Goal: Information Seeking & Learning: Learn about a topic

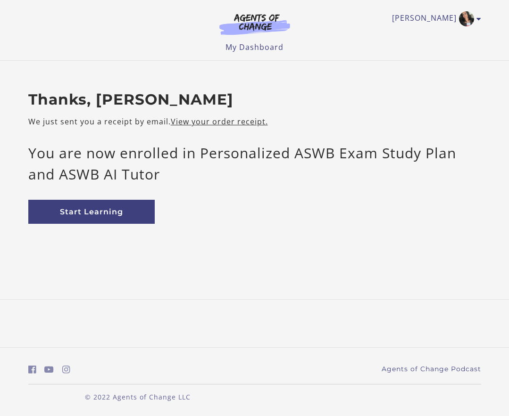
click at [0, 416] on div at bounding box center [0, 416] width 0 height 0
click at [77, 208] on link "Start Learning" at bounding box center [91, 212] width 126 height 24
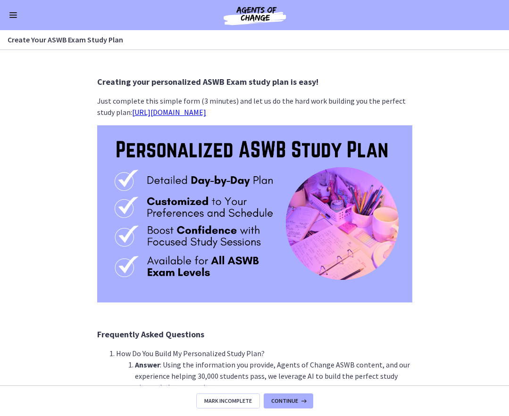
click at [164, 112] on link "https://bit.ly/personalized-aswb-plan" at bounding box center [169, 112] width 74 height 9
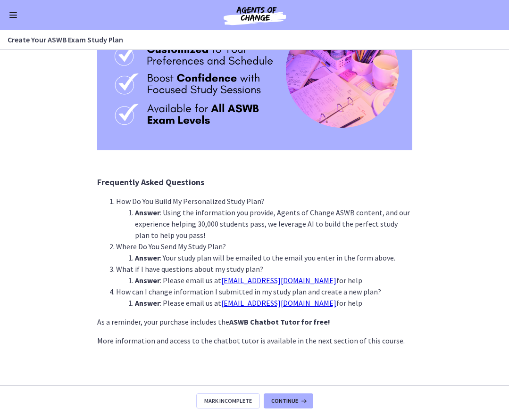
scroll to position [158, 0]
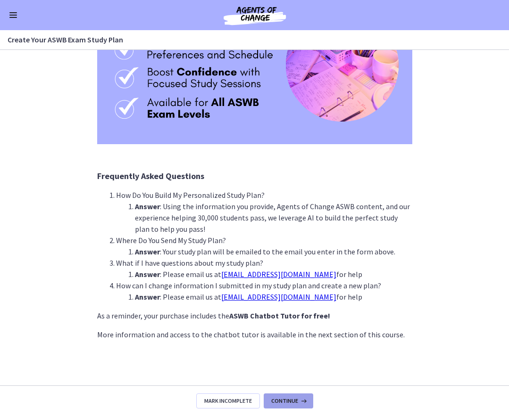
click at [299, 399] on icon at bounding box center [302, 401] width 9 height 8
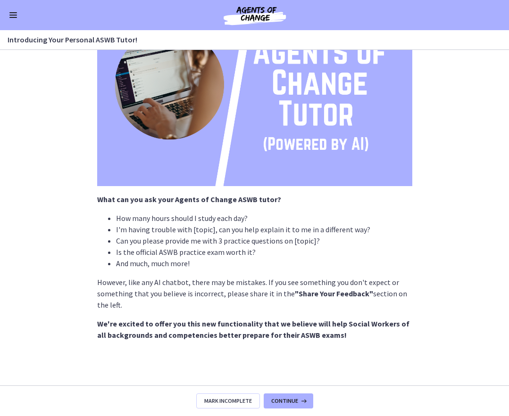
scroll to position [99, 0]
click at [283, 401] on span "Continue" at bounding box center [284, 401] width 27 height 8
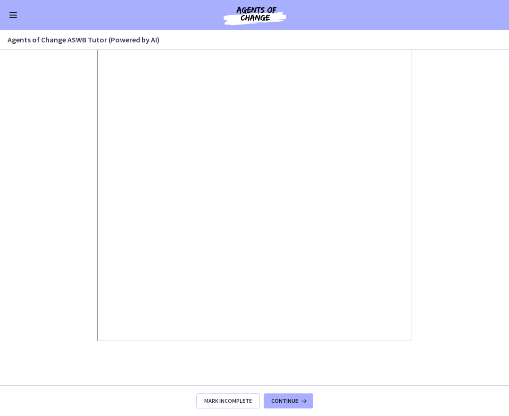
scroll to position [110, 0]
click at [294, 403] on span "Continue" at bounding box center [284, 401] width 27 height 8
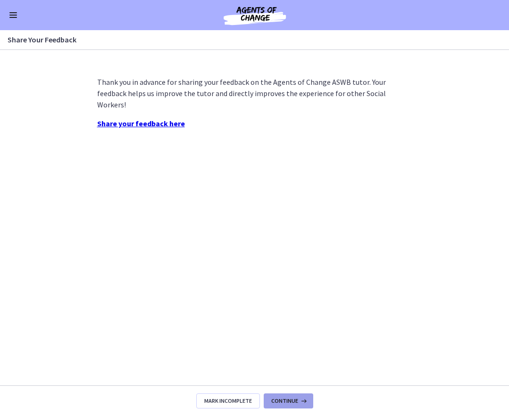
click at [294, 403] on span "Continue" at bounding box center [284, 401] width 27 height 8
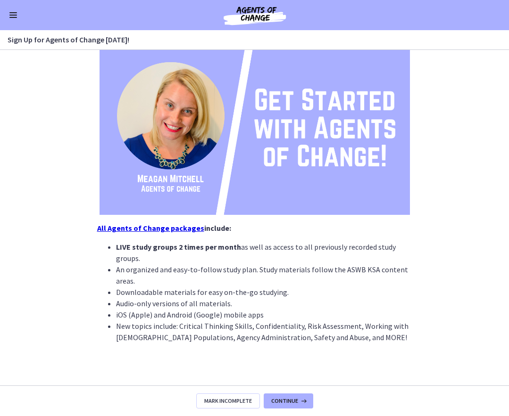
scroll to position [108, 0]
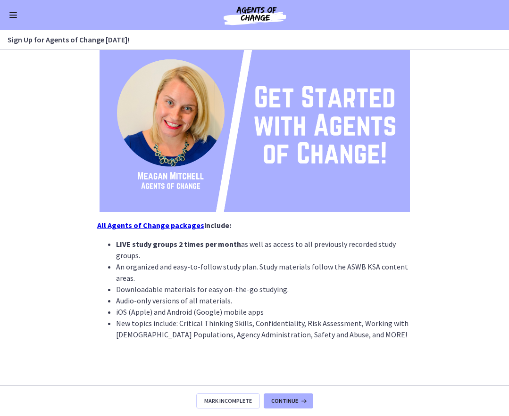
click at [8, 17] on button "Enable menu" at bounding box center [13, 14] width 11 height 11
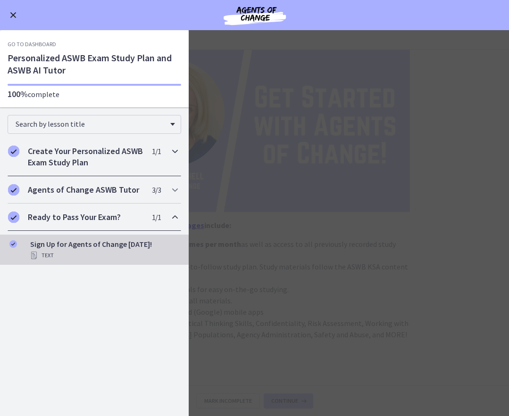
click at [144, 157] on div "Create Your Personalized ASWB Exam Study Plan 1 / 1 Completed" at bounding box center [95, 157] width 174 height 39
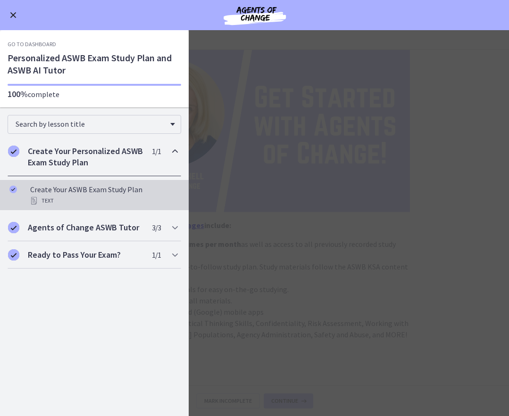
click at [94, 196] on div "Text" at bounding box center [103, 200] width 147 height 11
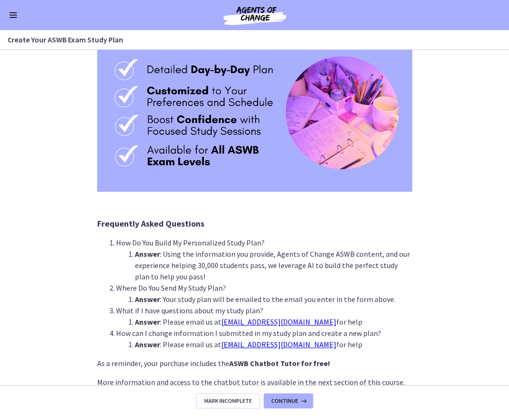
scroll to position [17, 0]
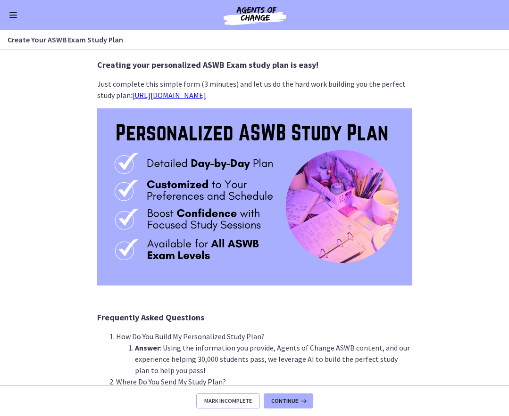
click at [243, 399] on span "Mark Incomplete" at bounding box center [228, 401] width 48 height 8
click at [206, 95] on link "https://bit.ly/personalized-aswb-plan" at bounding box center [169, 95] width 74 height 9
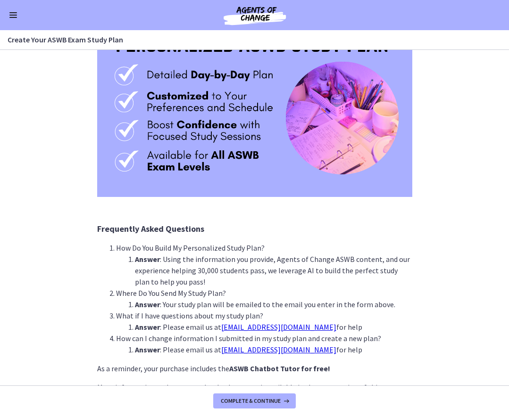
scroll to position [111, 0]
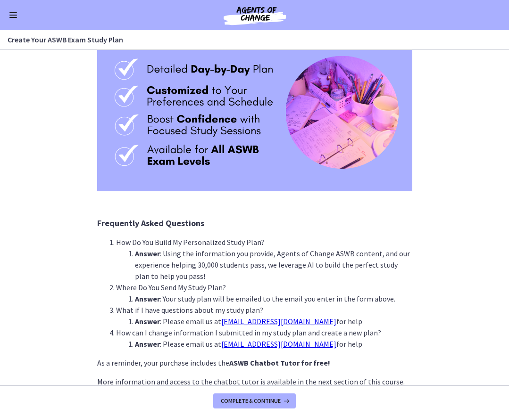
click at [10, 17] on span "Enable menu" at bounding box center [13, 17] width 8 height 1
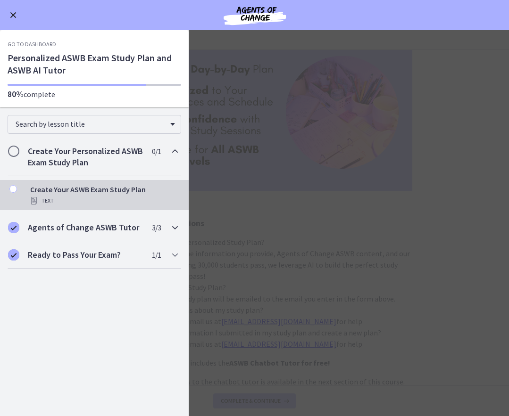
click at [127, 236] on div "Agents of Change ASWB Tutor 3 / 3 Completed" at bounding box center [95, 227] width 174 height 27
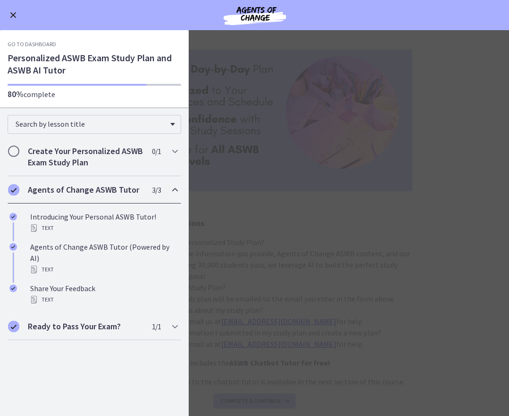
click at [15, 13] on span "Enable menu" at bounding box center [13, 15] width 6 height 6
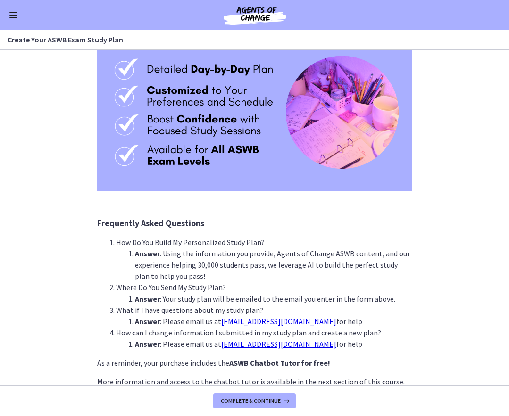
drag, startPoint x: 327, startPoint y: 344, endPoint x: 217, endPoint y: 345, distance: 109.9
click at [217, 345] on li "Answer : Please email us at contact@agentsofchangeprep.com for help" at bounding box center [273, 344] width 277 height 11
copy link "contact@agentsofchangeprep.com"
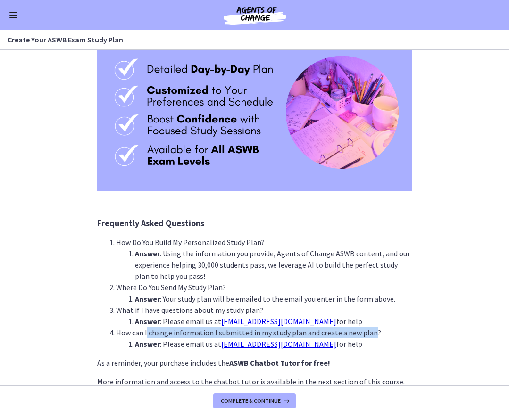
drag, startPoint x: 143, startPoint y: 335, endPoint x: 366, endPoint y: 333, distance: 223.0
click at [366, 333] on li "How can I change information I submitted in my study plan and create a new plan…" at bounding box center [264, 338] width 296 height 23
copy li "change information I submitted in my study plan and create a new plan"
click at [8, 15] on button "Enable menu" at bounding box center [13, 14] width 11 height 11
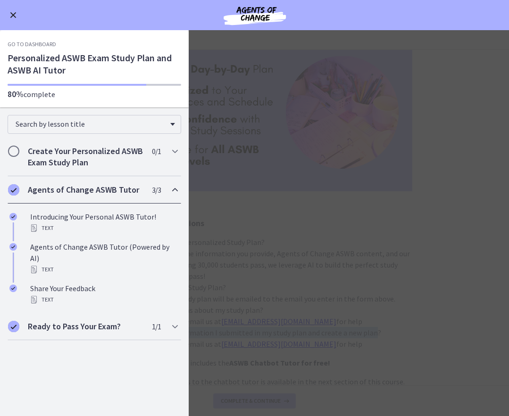
click at [31, 46] on link "Go to Dashboard" at bounding box center [32, 45] width 49 height 8
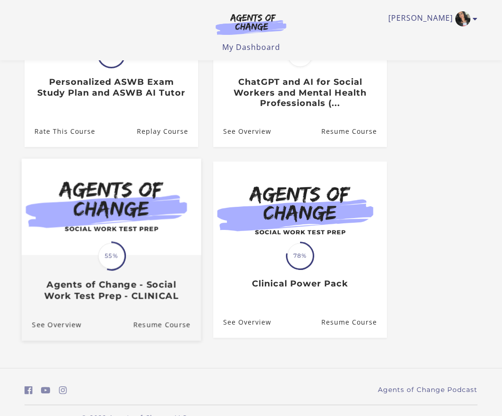
scroll to position [189, 0]
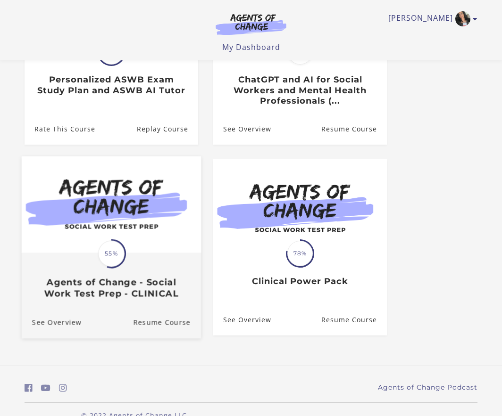
click at [121, 201] on img at bounding box center [111, 205] width 179 height 97
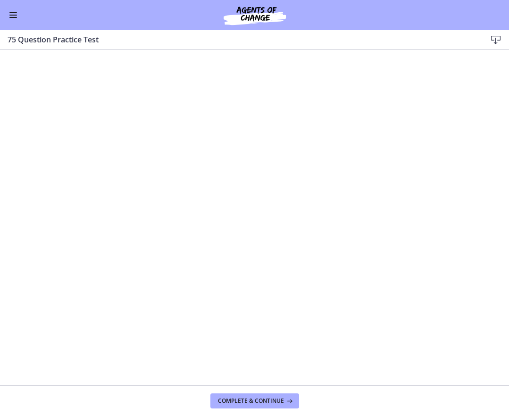
click at [14, 14] on button "Enable menu" at bounding box center [13, 14] width 11 height 11
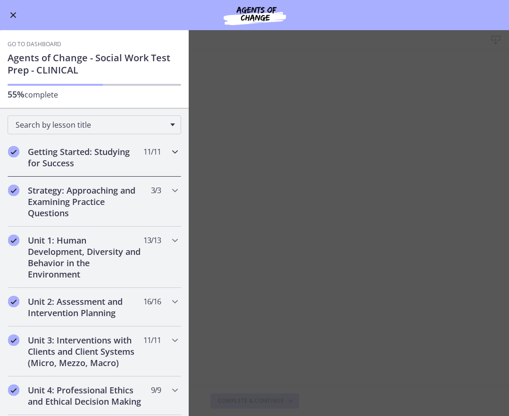
click at [108, 174] on div "Getting Started: Studying for Success 11 / 11 Completed" at bounding box center [95, 157] width 174 height 39
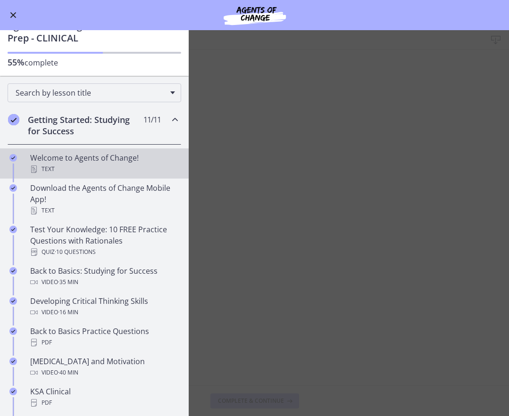
scroll to position [47, 0]
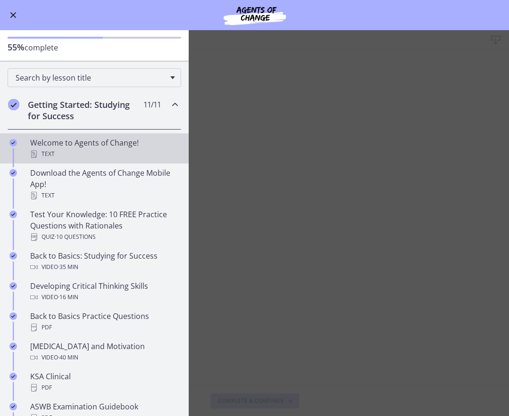
click at [9, 141] on icon "Completed" at bounding box center [13, 143] width 8 height 8
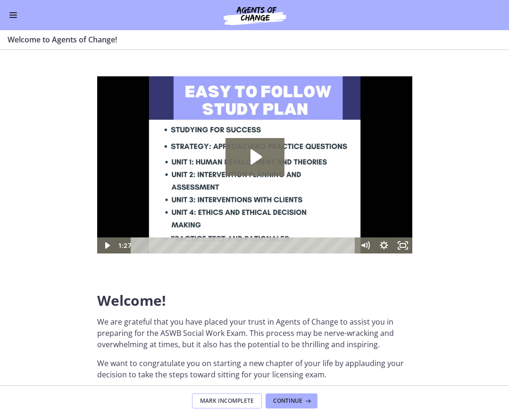
click at [250, 398] on span "Mark Incomplete" at bounding box center [227, 401] width 54 height 8
click at [13, 17] on button "Enable menu" at bounding box center [13, 14] width 11 height 11
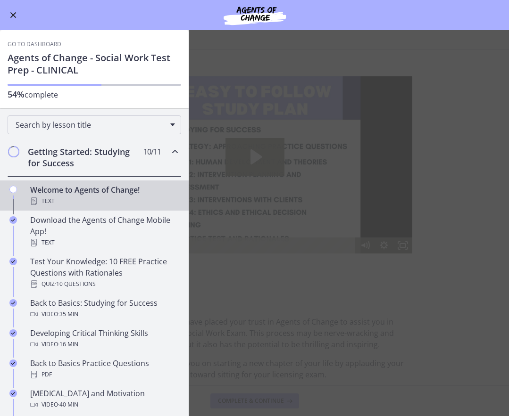
click at [40, 43] on link "Go to Dashboard" at bounding box center [35, 45] width 54 height 8
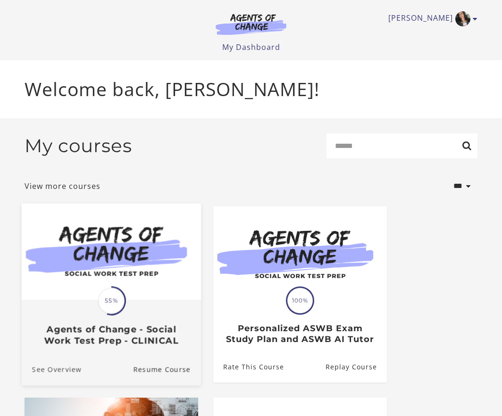
click at [67, 374] on link "See Overview" at bounding box center [52, 370] width 60 height 32
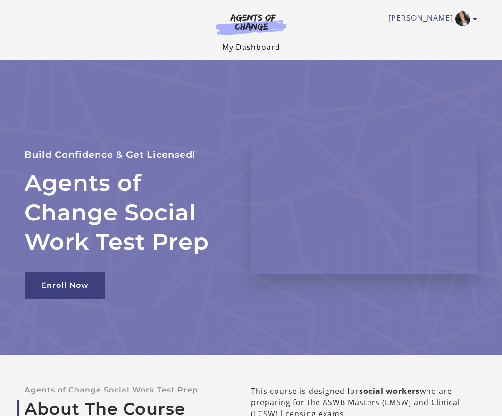
click at [263, 47] on link "My Dashboard" at bounding box center [251, 47] width 58 height 10
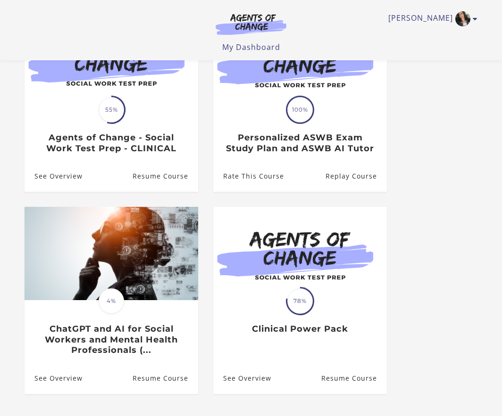
scroll to position [141, 0]
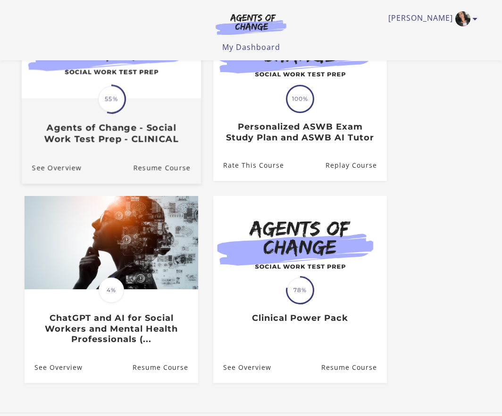
click at [164, 119] on div "Translation missing: en.liquid.partials.dashboard_course_card.progress_descript…" at bounding box center [111, 121] width 179 height 45
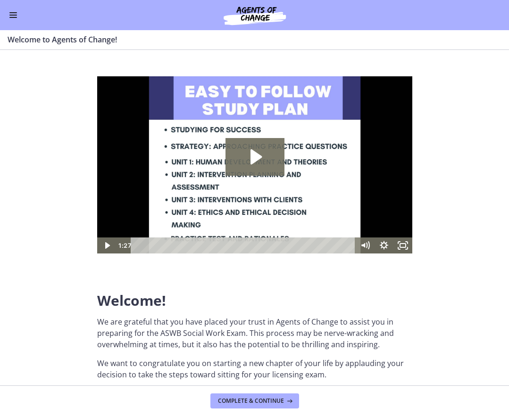
click at [12, 14] on button "Enable menu" at bounding box center [13, 14] width 11 height 11
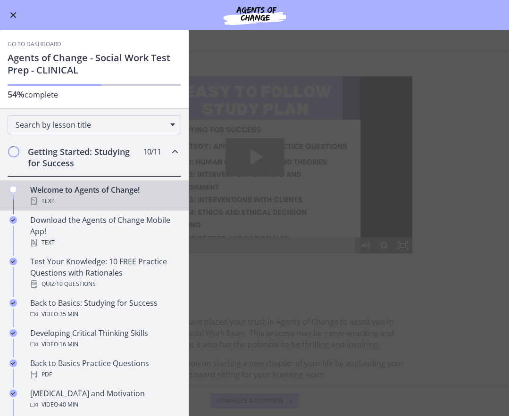
click at [69, 114] on div "Search by lesson title" at bounding box center [94, 123] width 189 height 30
click at [69, 128] on span "Search by lesson title" at bounding box center [91, 125] width 150 height 10
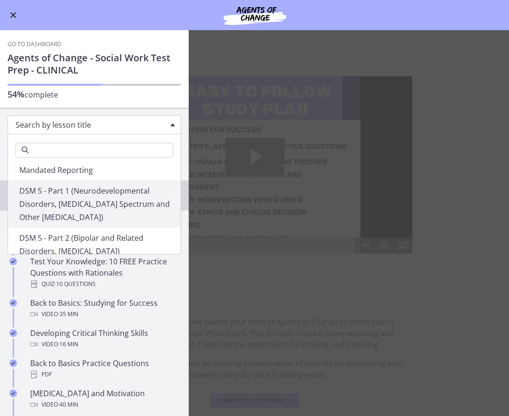
scroll to position [943, 0]
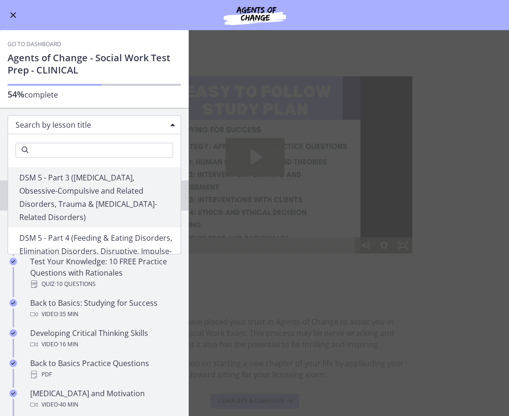
click at [120, 96] on p "54% complete" at bounding box center [95, 95] width 174 height 12
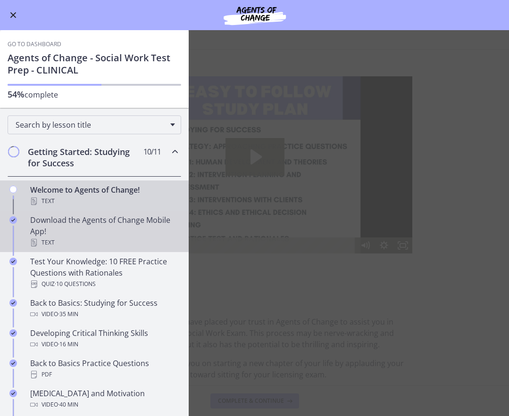
click at [13, 222] on icon "Completed" at bounding box center [13, 220] width 8 height 8
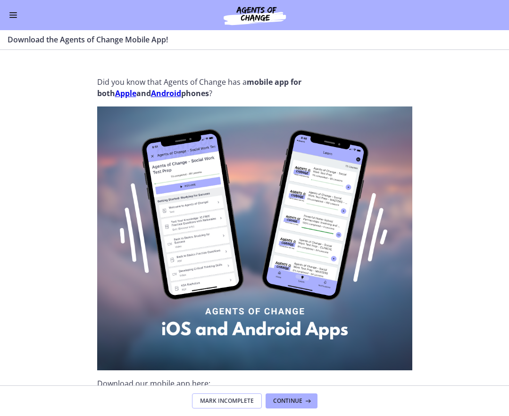
click at [221, 403] on span "Mark Incomplete" at bounding box center [227, 401] width 54 height 8
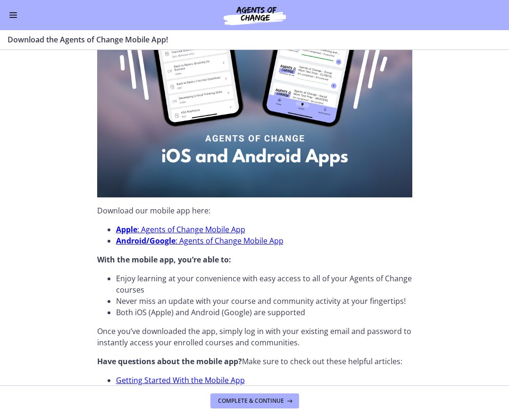
scroll to position [94, 0]
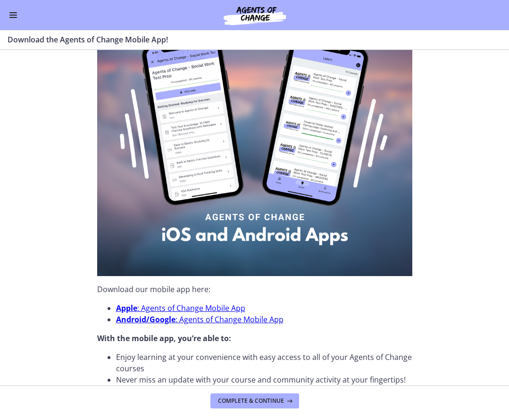
click at [8, 18] on button "Enable menu" at bounding box center [13, 14] width 11 height 11
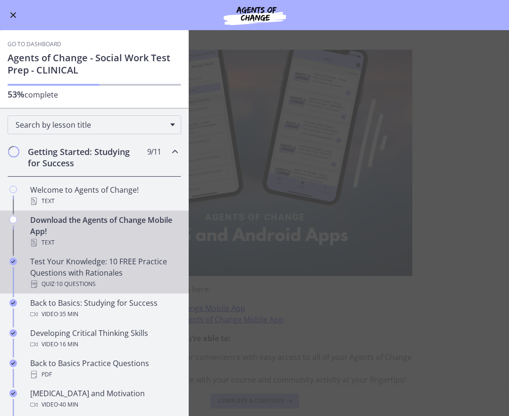
click at [54, 271] on div "Test Your Knowledge: 10 FREE Practice Questions with Rationales Quiz · 10 Quest…" at bounding box center [103, 273] width 147 height 34
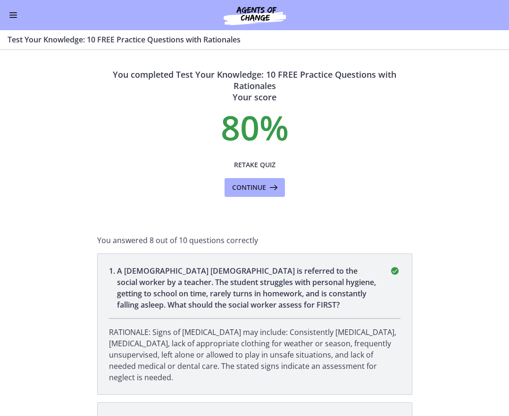
click at [14, 18] on button "Enable menu" at bounding box center [13, 14] width 11 height 11
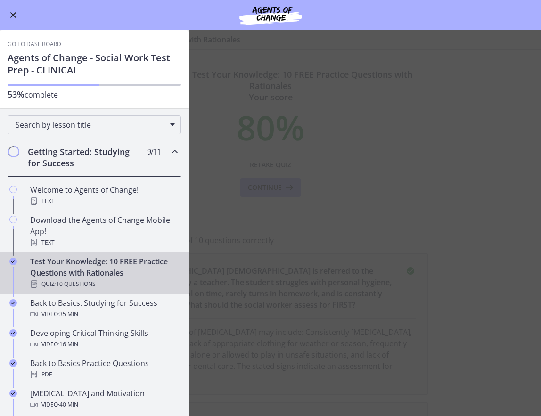
click at [321, 200] on main "Test Your Knowledge: 10 FREE Practice Questions with Rationales Enable fullscre…" at bounding box center [270, 223] width 541 height 386
click at [224, 127] on main "Test Your Knowledge: 10 FREE Practice Questions with Rationales Enable fullscre…" at bounding box center [270, 223] width 541 height 386
click at [13, 12] on button "Enable menu" at bounding box center [13, 14] width 11 height 11
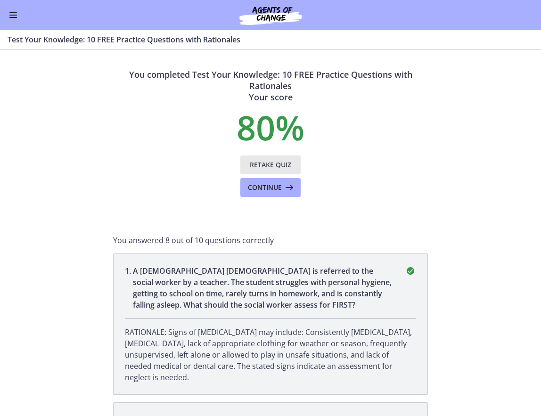
click at [282, 163] on span "Retake Quiz" at bounding box center [270, 164] width 41 height 11
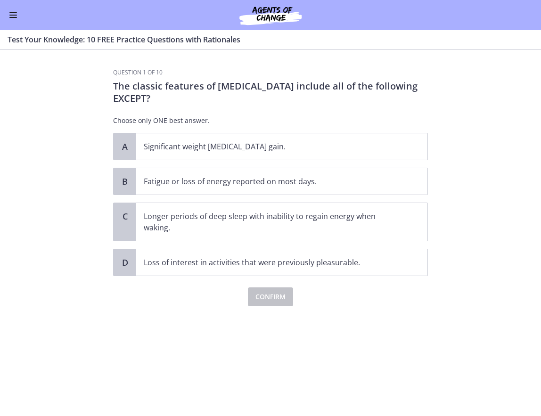
click at [12, 17] on span "Enable menu" at bounding box center [13, 17] width 8 height 1
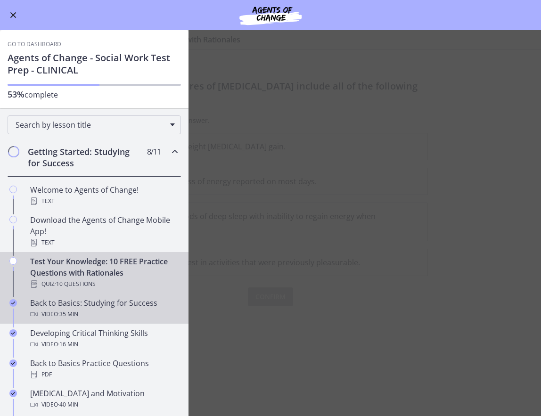
click at [61, 306] on div "Back to Basics: Studying for Success Video · 35 min" at bounding box center [103, 309] width 147 height 23
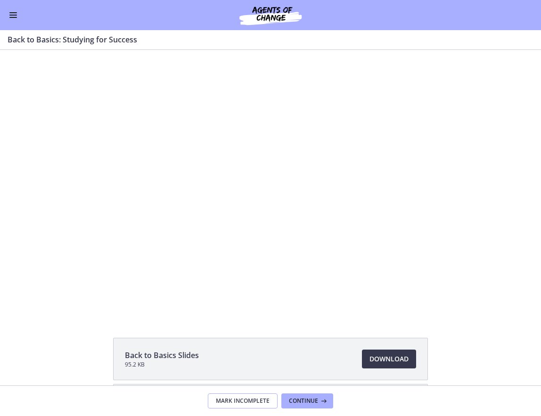
click at [254, 397] on span "Mark Incomplete" at bounding box center [243, 401] width 54 height 8
click at [9, 19] on button "Enable menu" at bounding box center [13, 14] width 11 height 11
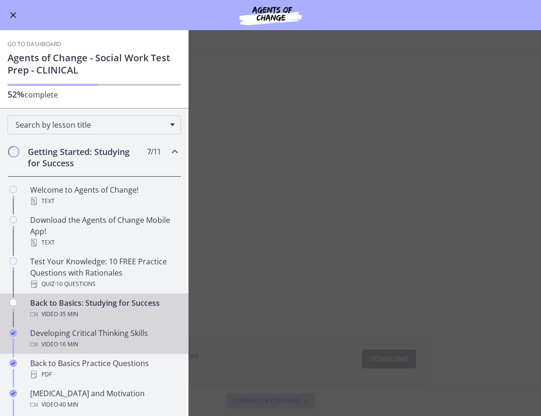
click at [38, 343] on div "Video · 16 min" at bounding box center [103, 344] width 147 height 11
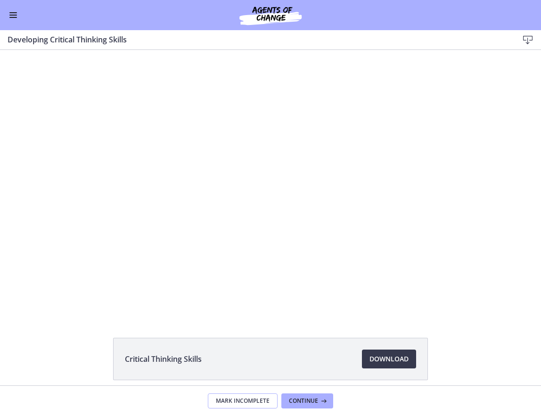
click at [242, 402] on span "Mark Incomplete" at bounding box center [243, 401] width 54 height 8
click at [11, 15] on span "Enable menu" at bounding box center [13, 15] width 8 height 1
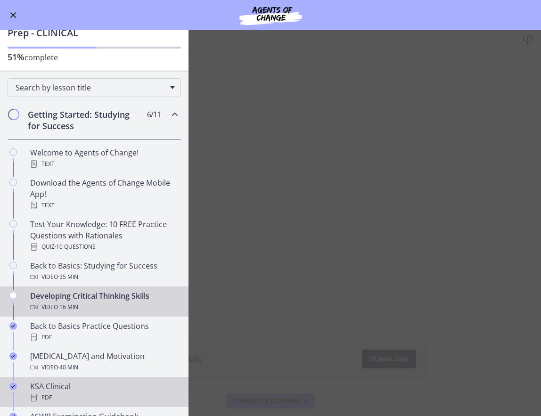
scroll to position [94, 0]
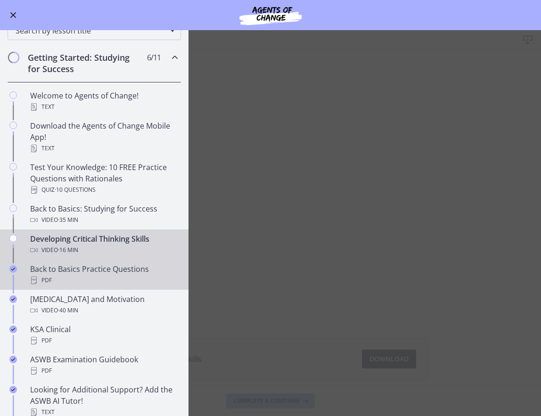
click at [60, 271] on div "Back to Basics Practice Questions PDF" at bounding box center [103, 275] width 147 height 23
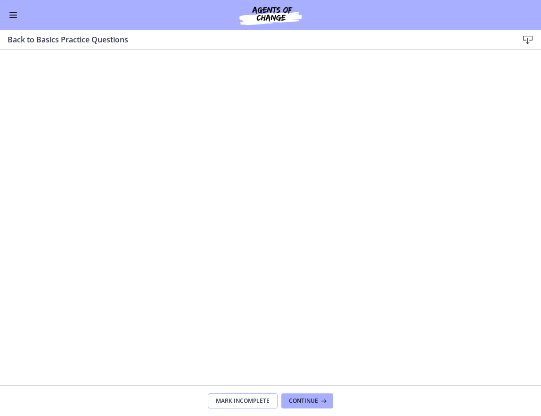
click at [242, 404] on span "Mark Incomplete" at bounding box center [243, 401] width 54 height 8
click at [18, 19] on button "Enable menu" at bounding box center [13, 14] width 11 height 11
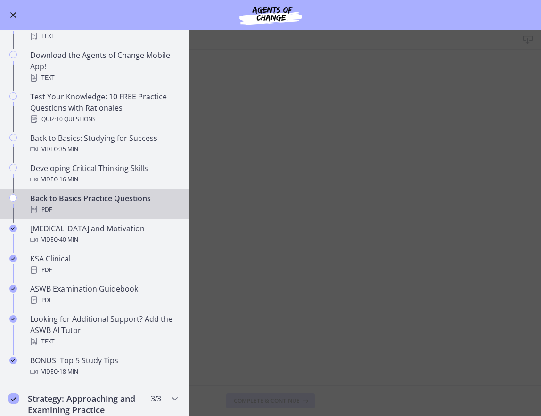
scroll to position [189, 0]
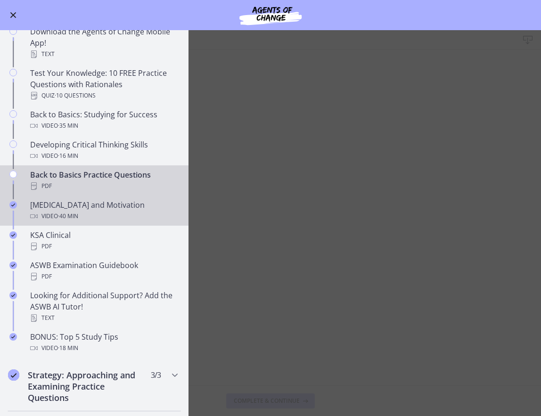
click at [63, 216] on span "· 40 min" at bounding box center [68, 216] width 20 height 11
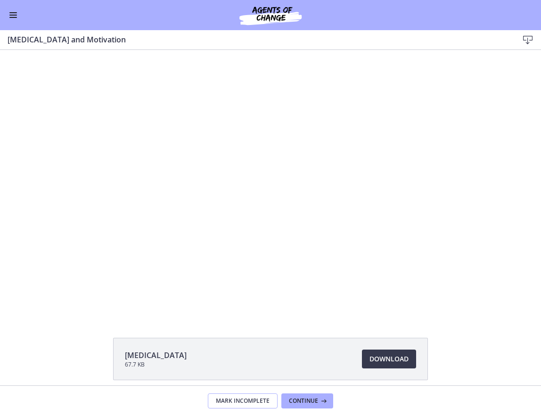
click at [229, 398] on span "Mark Incomplete" at bounding box center [243, 401] width 54 height 8
click at [17, 17] on button "Enable menu" at bounding box center [13, 14] width 11 height 11
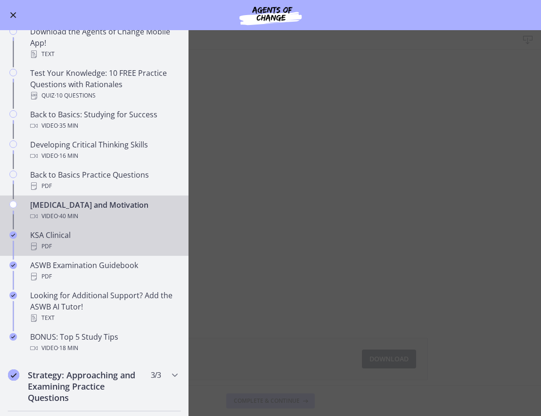
click at [52, 243] on div "PDF" at bounding box center [103, 246] width 147 height 11
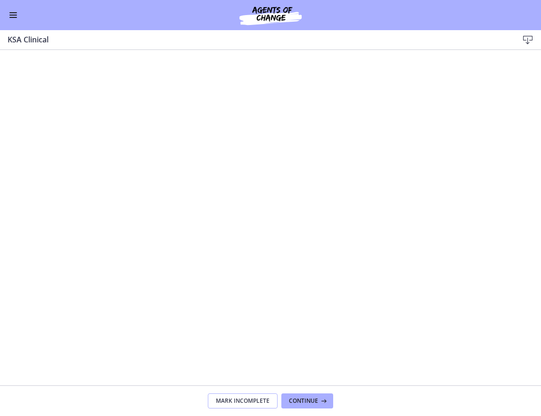
click at [252, 404] on span "Mark Incomplete" at bounding box center [243, 401] width 54 height 8
click at [10, 20] on button "Enable menu" at bounding box center [13, 14] width 11 height 11
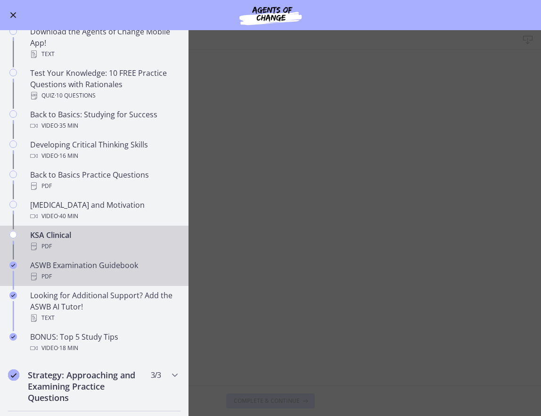
click at [63, 277] on div "PDF" at bounding box center [103, 276] width 147 height 11
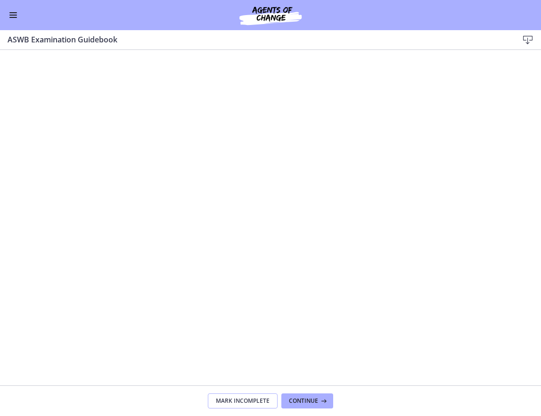
click at [244, 399] on span "Mark Incomplete" at bounding box center [243, 401] width 54 height 8
click at [12, 16] on button "Enable menu" at bounding box center [13, 14] width 11 height 11
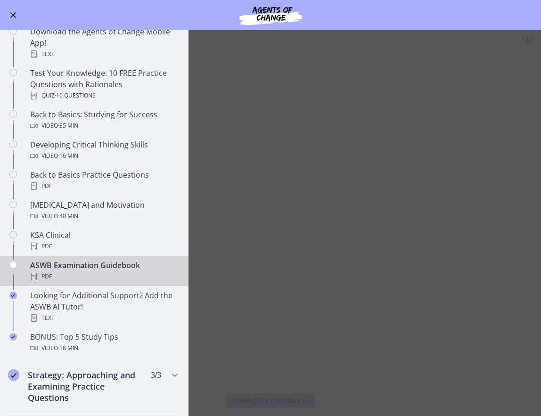
scroll to position [283, 0]
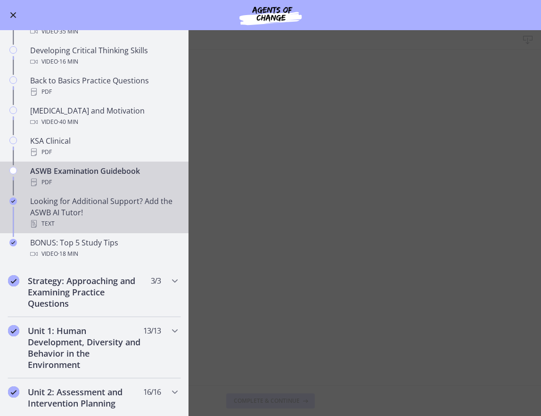
click at [88, 207] on div "Looking for Additional Support? Add the ASWB AI Tutor! Text" at bounding box center [103, 213] width 147 height 34
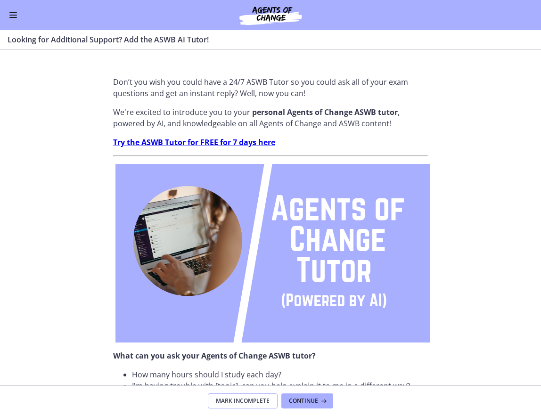
click at [240, 405] on button "Mark Incomplete" at bounding box center [243, 401] width 70 height 15
click at [10, 17] on button "Enable menu" at bounding box center [13, 14] width 11 height 11
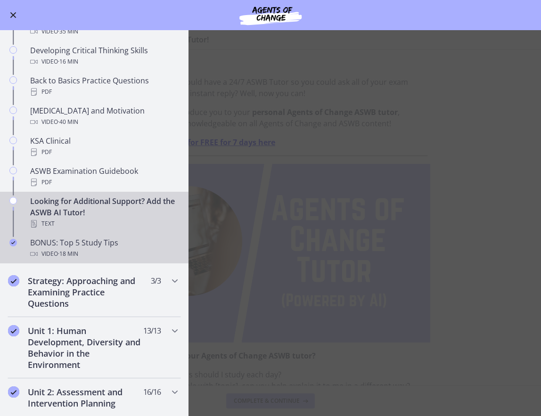
click at [69, 237] on link "BONUS: Top 5 Study Tips Video · 18 min" at bounding box center [94, 248] width 189 height 30
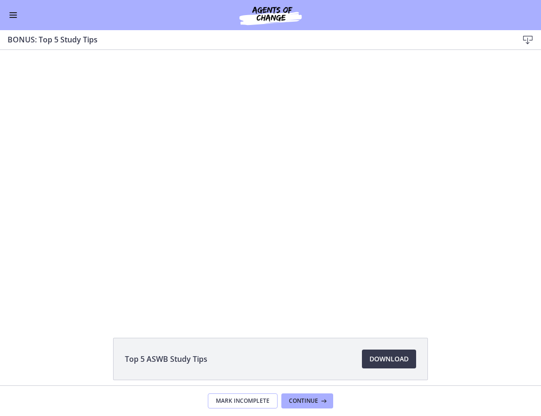
click at [233, 404] on span "Mark Incomplete" at bounding box center [243, 401] width 54 height 8
click at [6, 12] on div "Go to Dashboard" at bounding box center [270, 15] width 541 height 30
click at [11, 11] on button "Enable menu" at bounding box center [13, 14] width 11 height 11
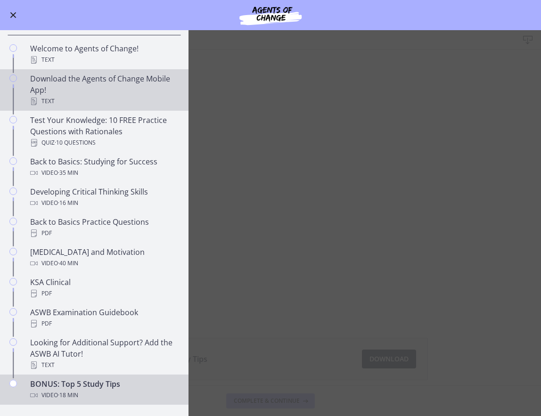
scroll to position [94, 0]
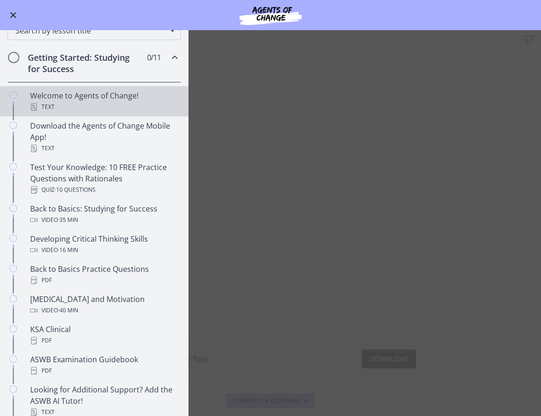
click at [73, 91] on div "Welcome to Agents of Change! Text" at bounding box center [103, 101] width 147 height 23
